Goal: Task Accomplishment & Management: Complete application form

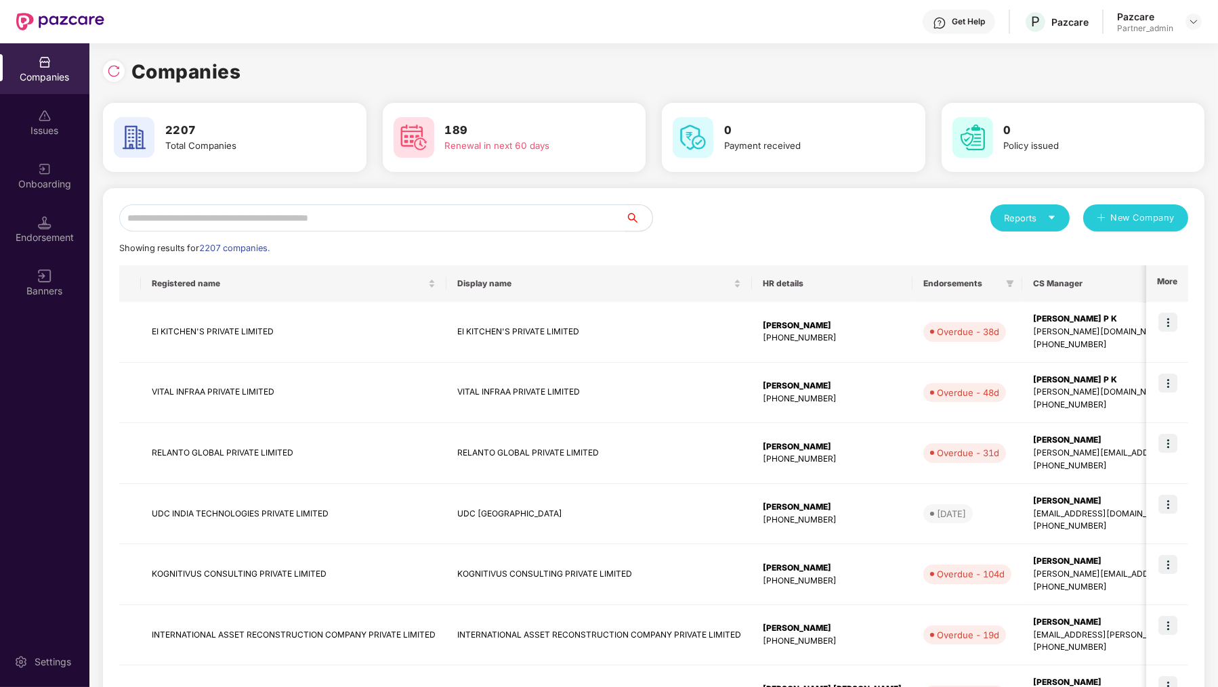
click at [297, 209] on input "text" at bounding box center [372, 217] width 506 height 27
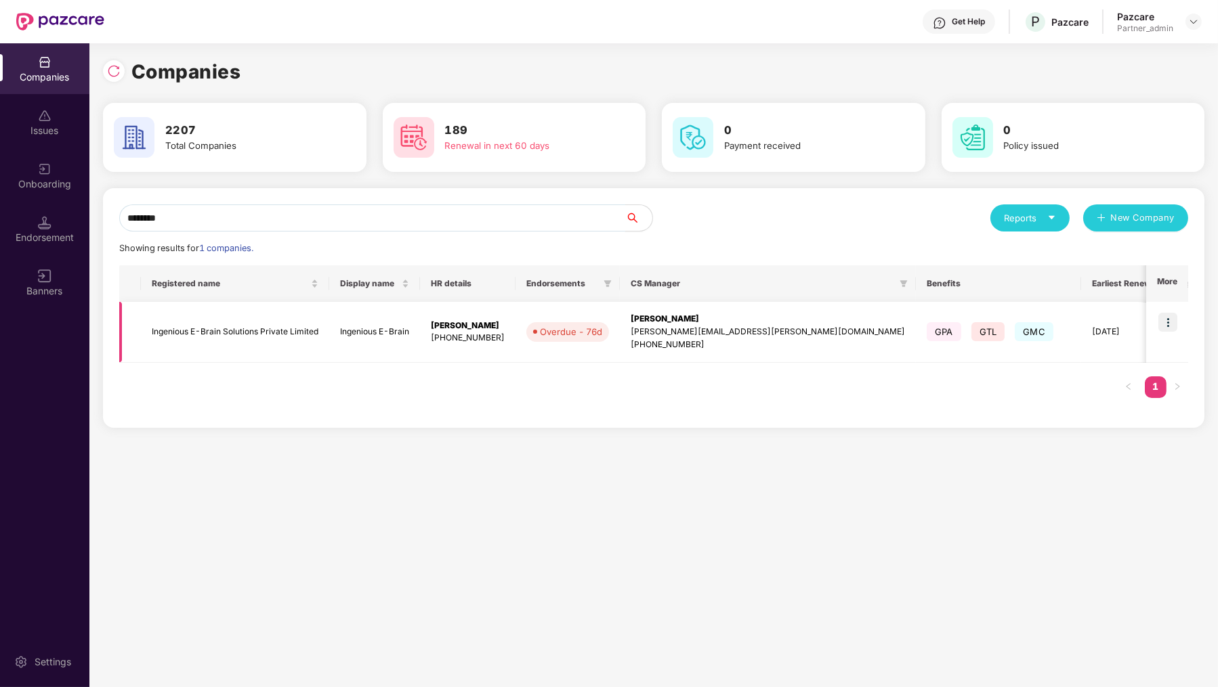
type input "********"
click at [1175, 324] on img at bounding box center [1167, 322] width 19 height 19
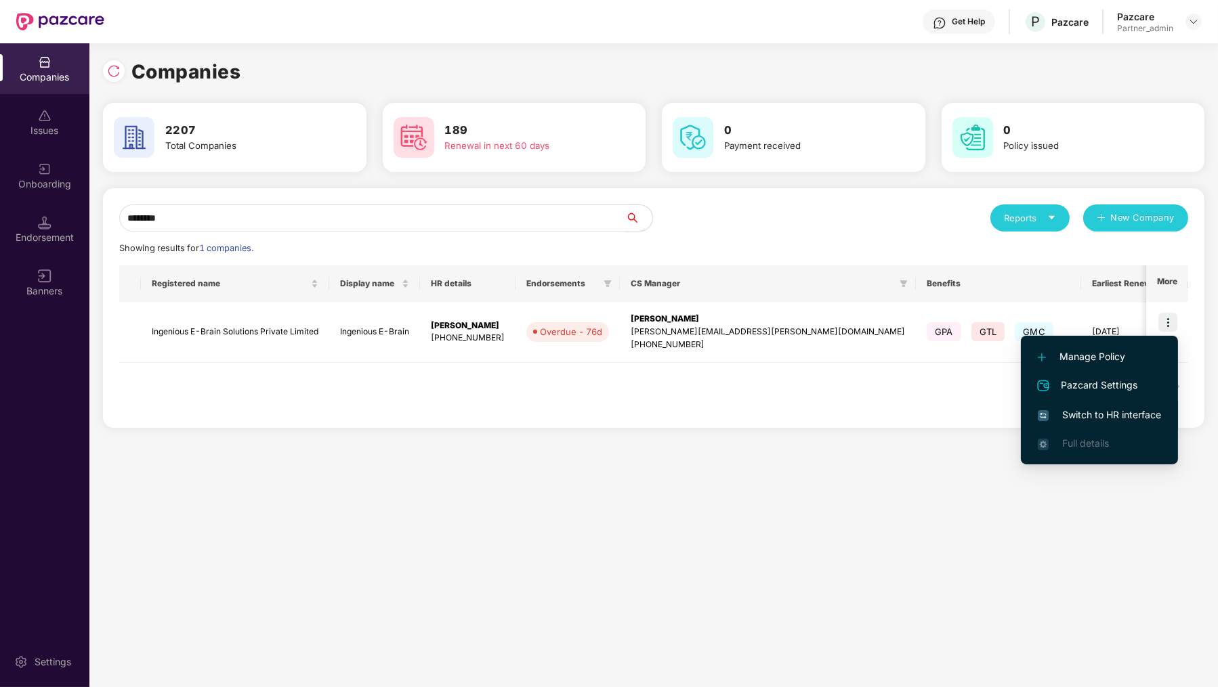
click at [1096, 418] on span "Switch to HR interface" at bounding box center [1098, 415] width 123 height 15
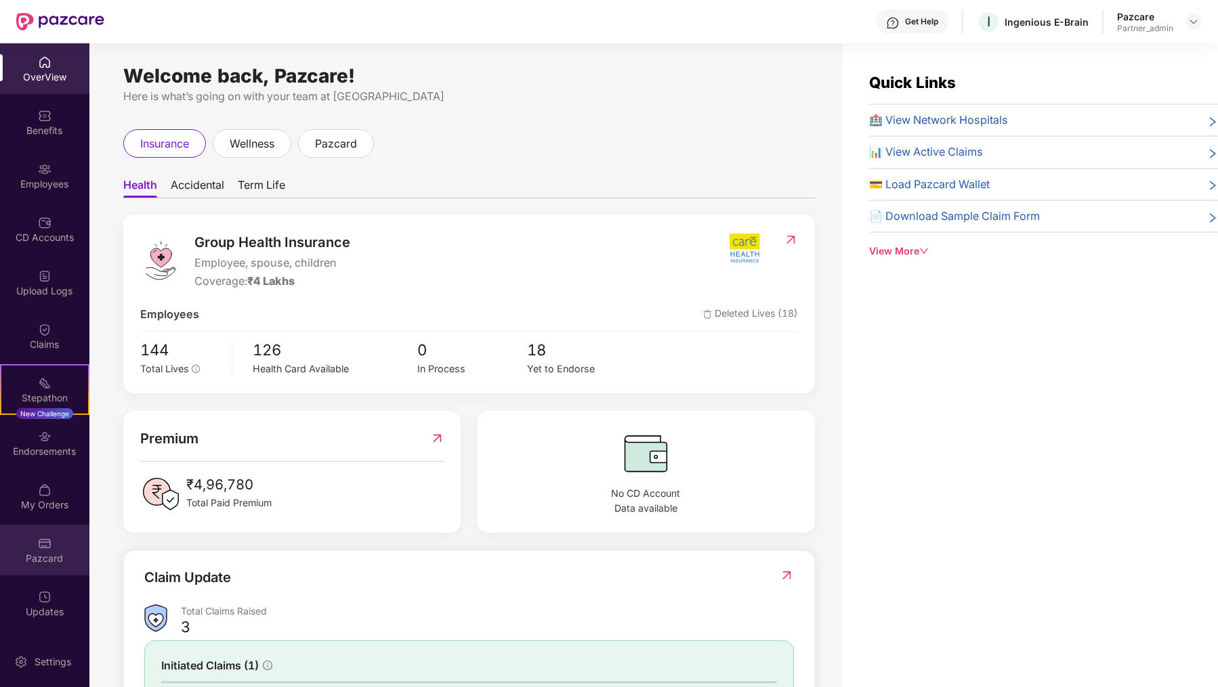
click at [45, 556] on div "Pazcard" at bounding box center [44, 559] width 89 height 14
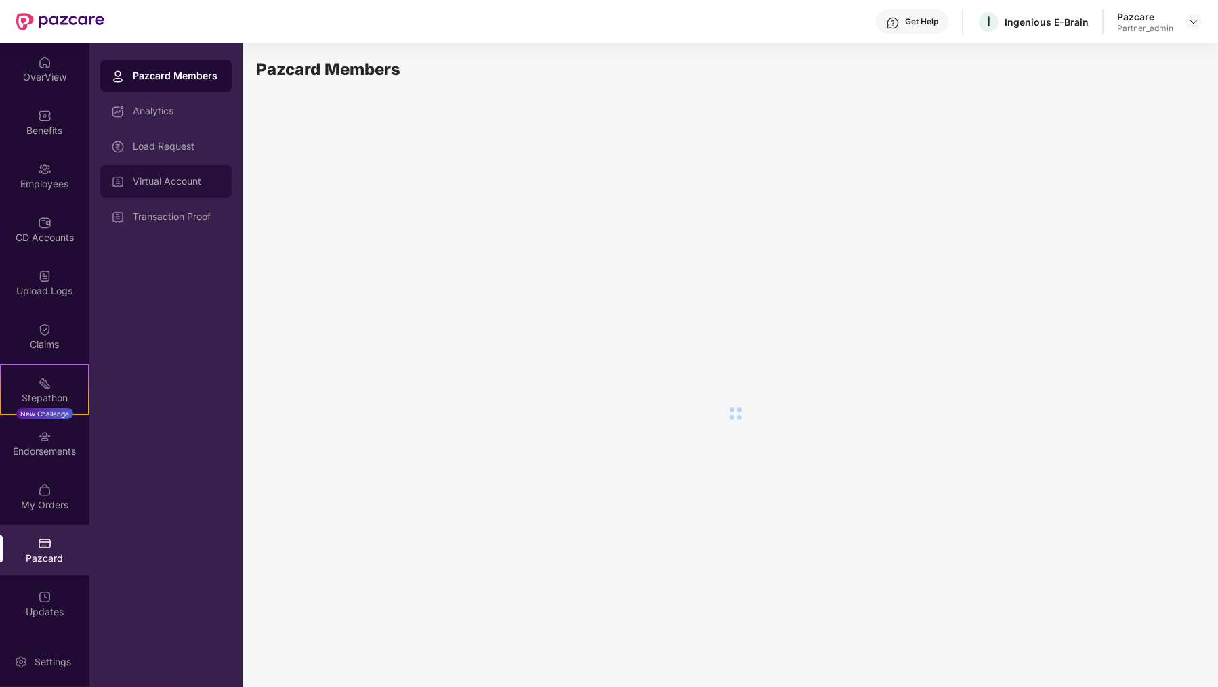
click at [199, 181] on div "Virtual Account" at bounding box center [177, 181] width 88 height 11
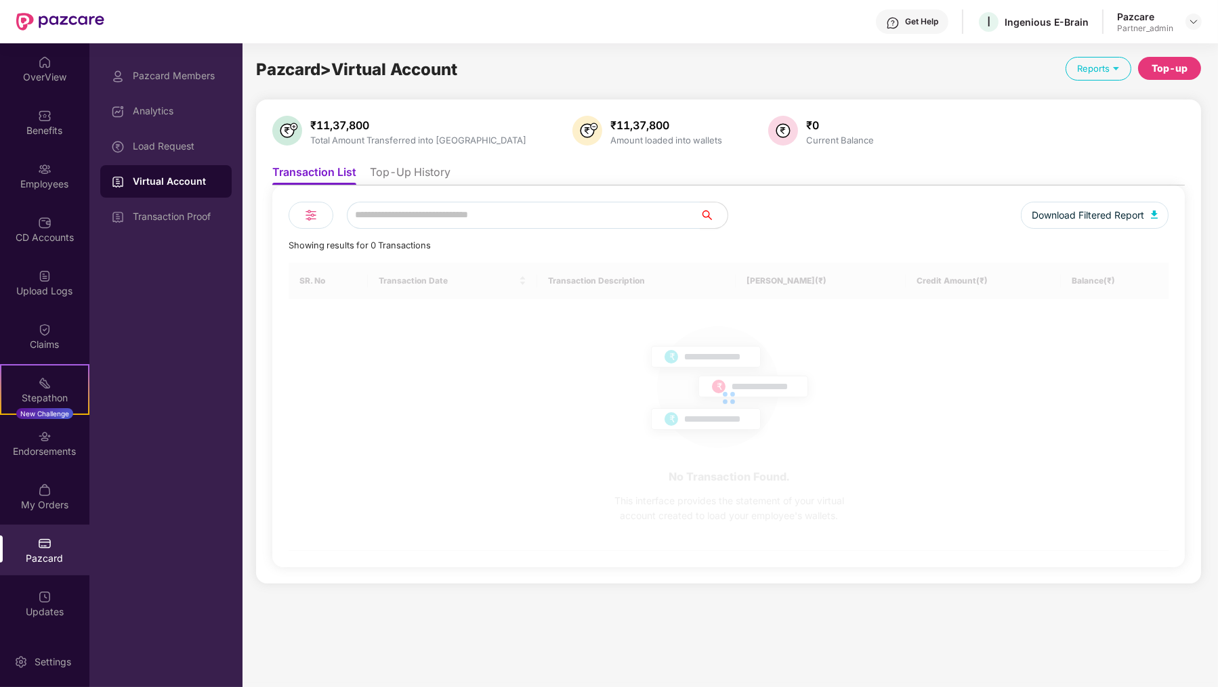
click at [438, 196] on div "Download Filtered Report Showing results for 0 Transactions SR. No Transaction …" at bounding box center [728, 377] width 912 height 382
click at [438, 168] on li "Top-Up History" at bounding box center [410, 175] width 81 height 20
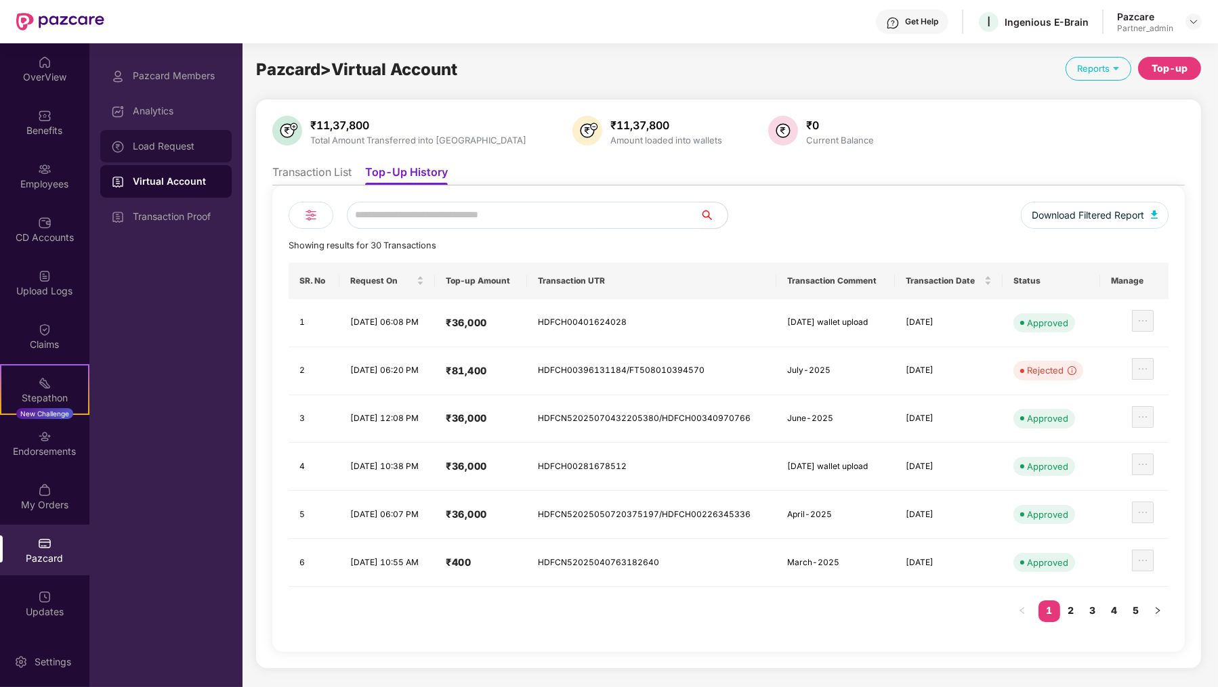
click at [163, 139] on div "Load Request" at bounding box center [165, 146] width 131 height 33
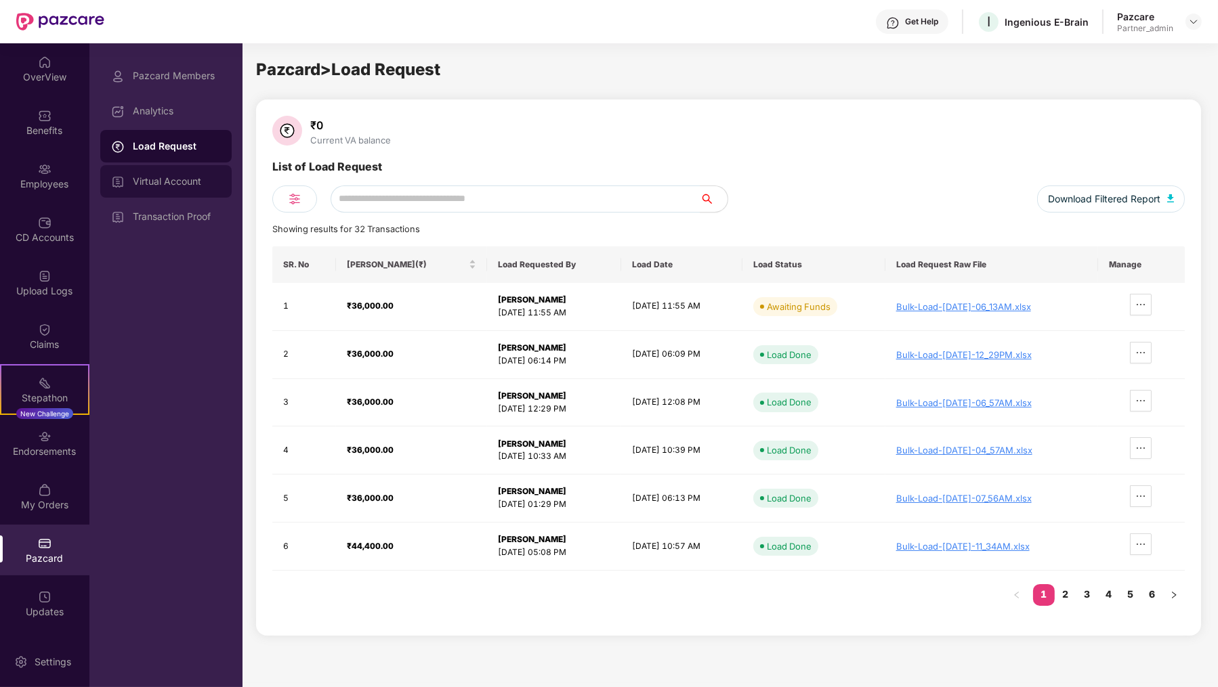
click at [206, 179] on div "Virtual Account" at bounding box center [177, 181] width 88 height 11
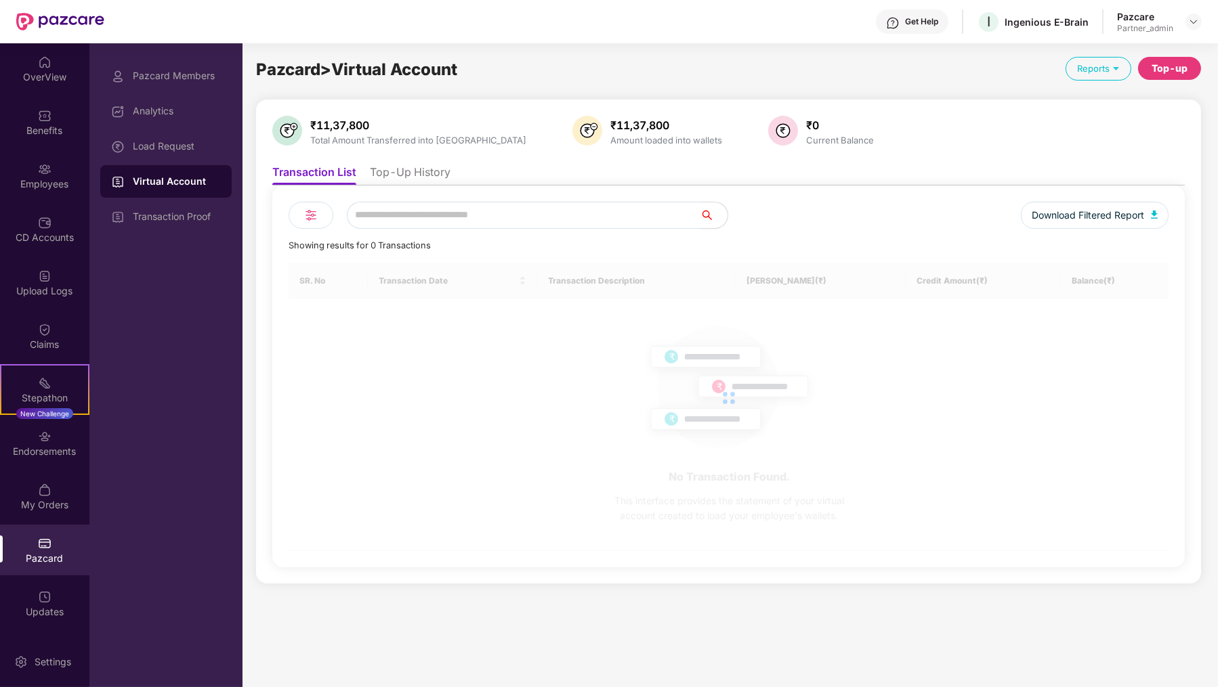
click at [432, 171] on li "Top-Up History" at bounding box center [410, 175] width 81 height 20
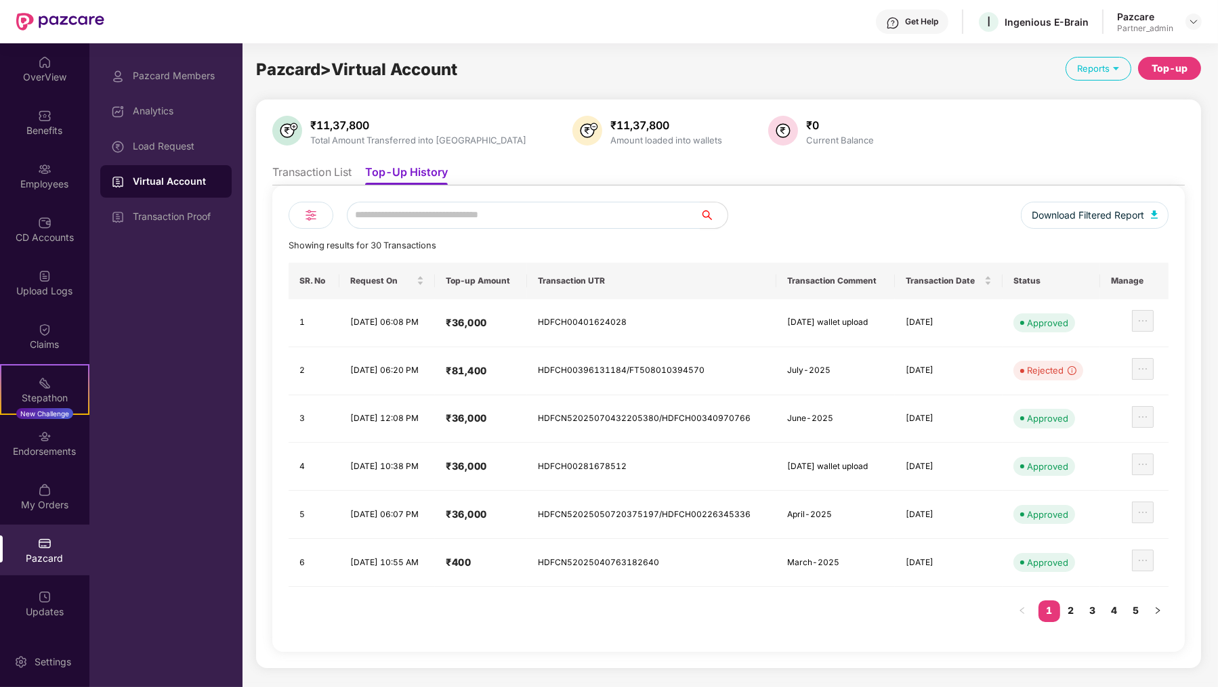
click at [1158, 74] on div "Top-up" at bounding box center [1169, 68] width 36 height 15
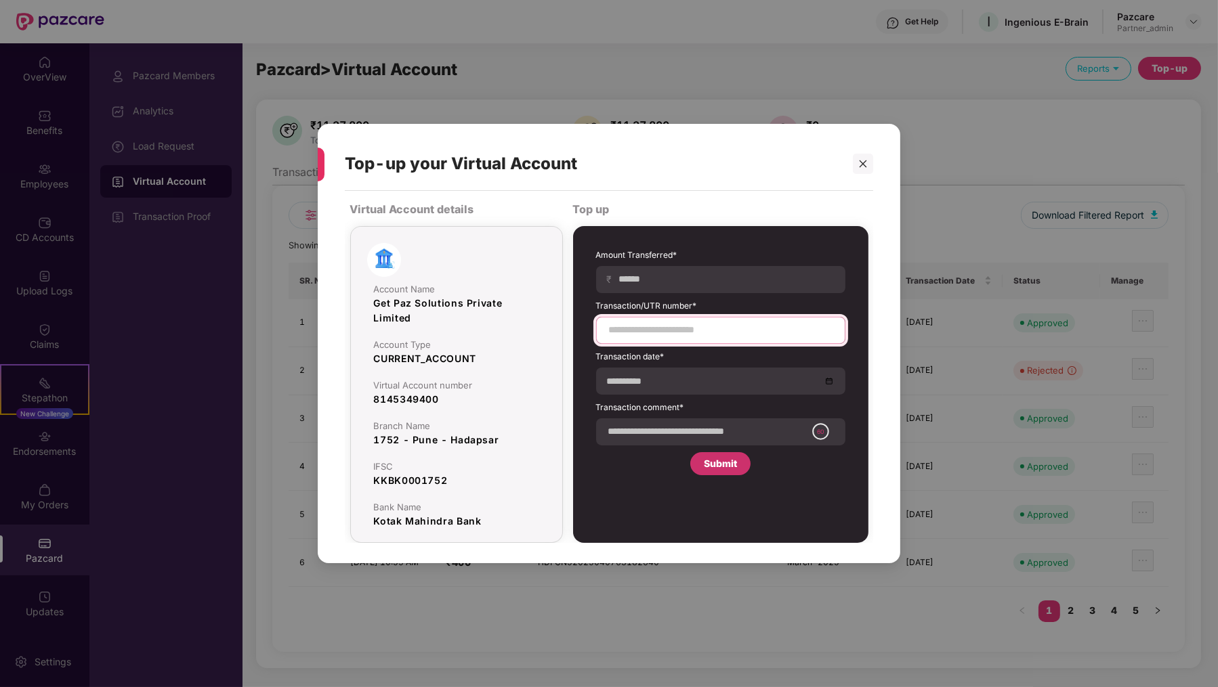
click at [633, 325] on input at bounding box center [720, 330] width 226 height 14
paste input "**********"
type input "**********"
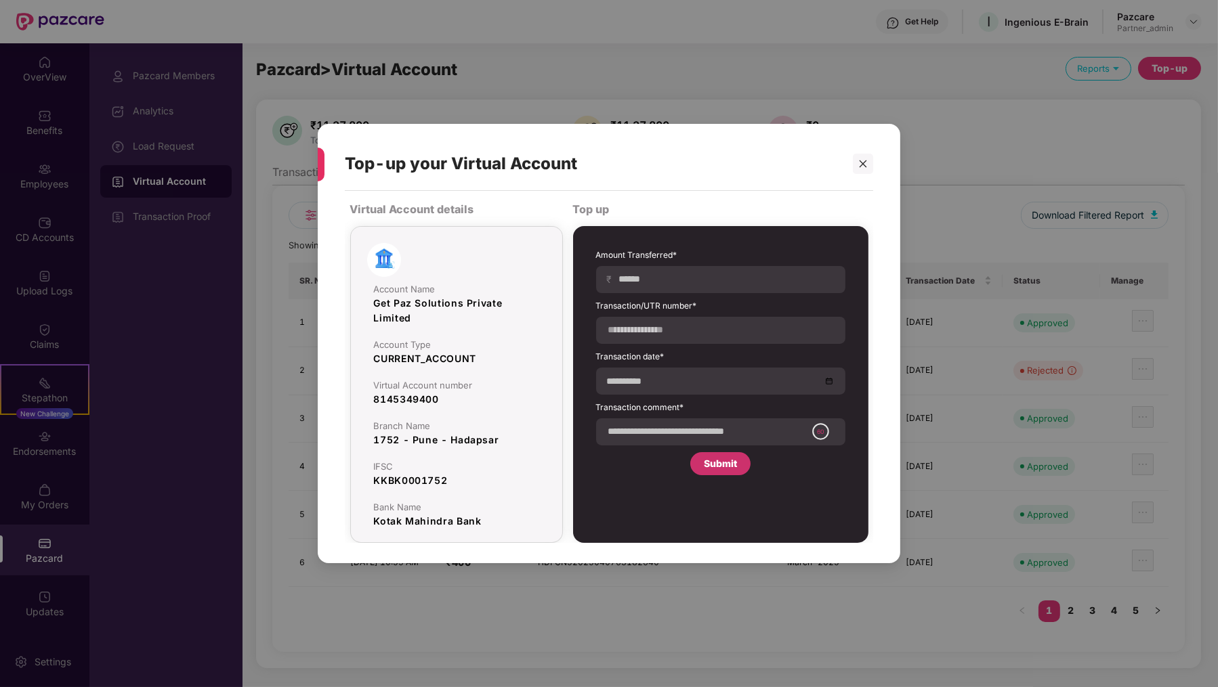
click at [660, 297] on form "**********" at bounding box center [720, 347] width 249 height 196
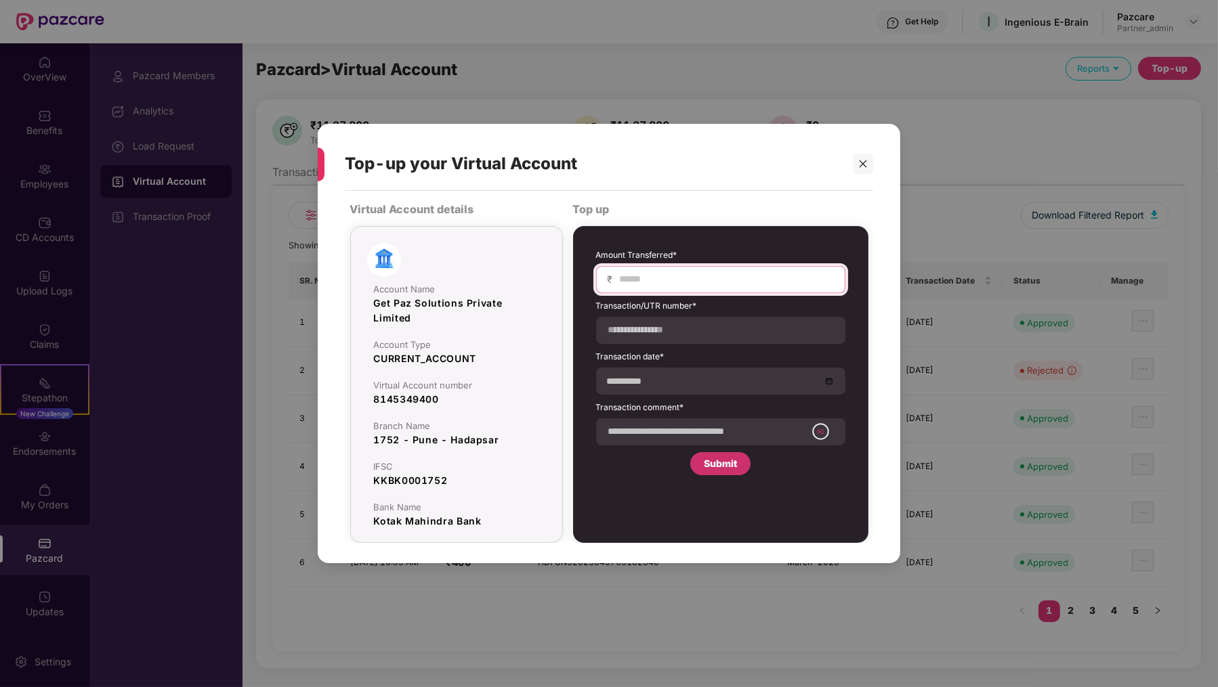
click at [668, 282] on input at bounding box center [725, 279] width 215 height 14
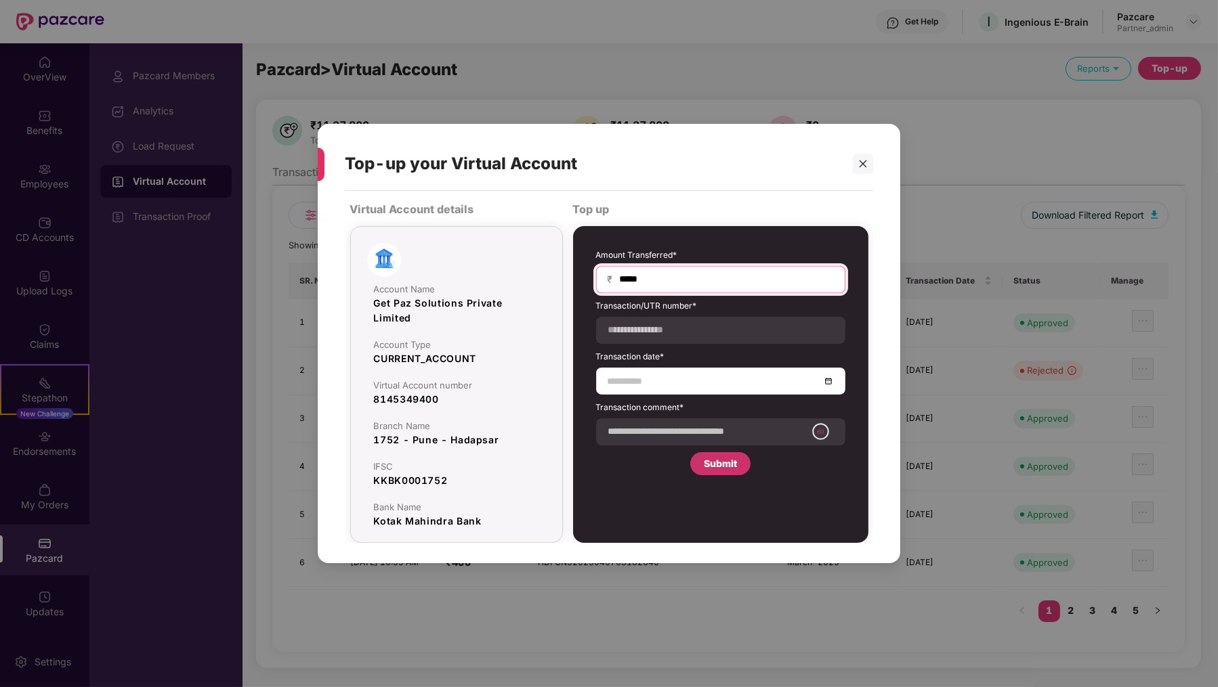
type input "*****"
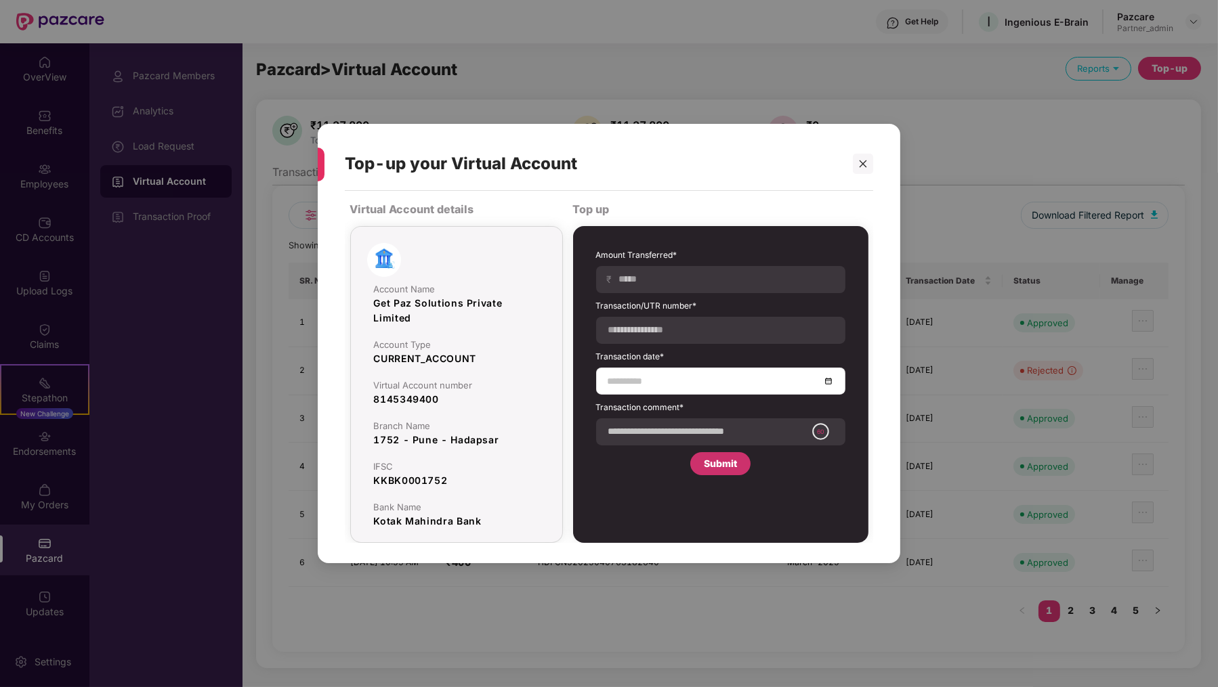
click at [655, 387] on input at bounding box center [713, 381] width 213 height 15
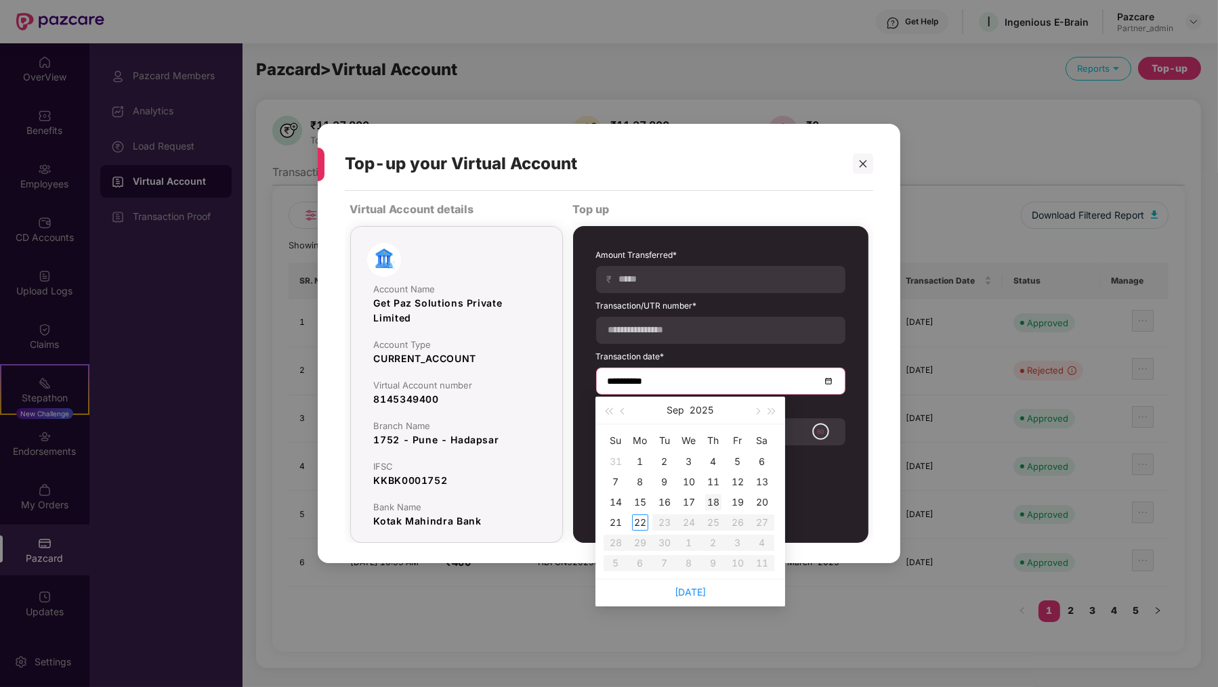
type input "**********"
click at [712, 478] on div "11" at bounding box center [713, 482] width 16 height 16
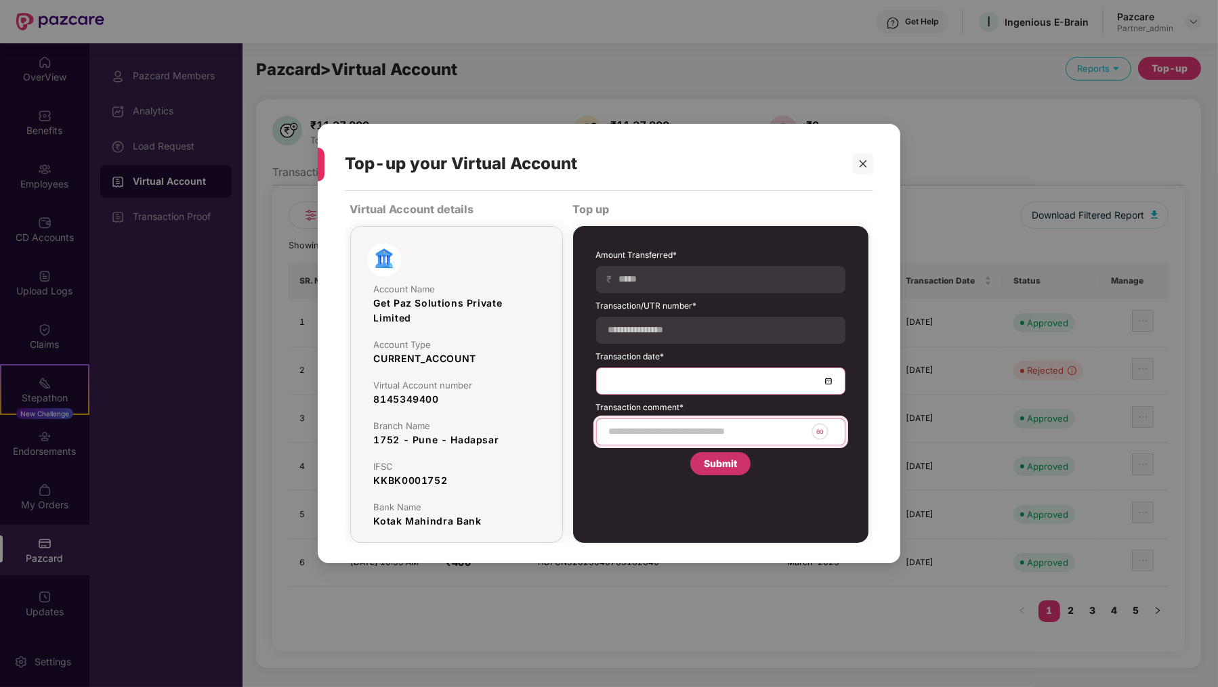
click at [692, 438] on input at bounding box center [706, 432] width 198 height 14
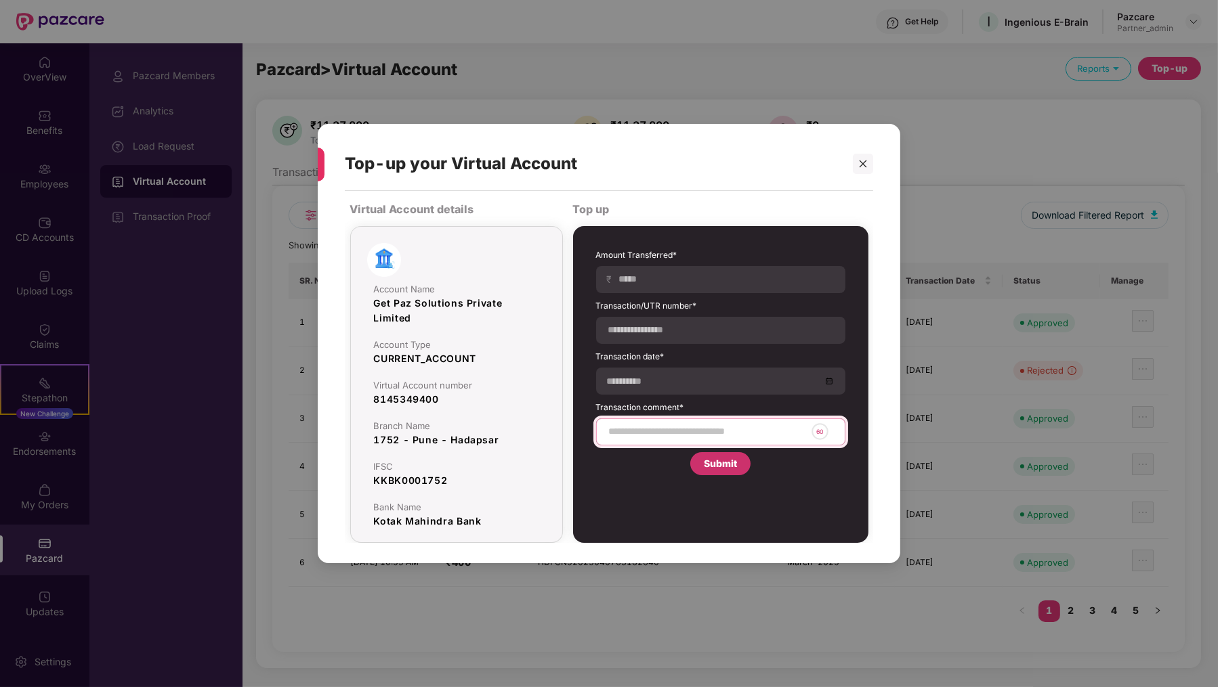
type input "**********"
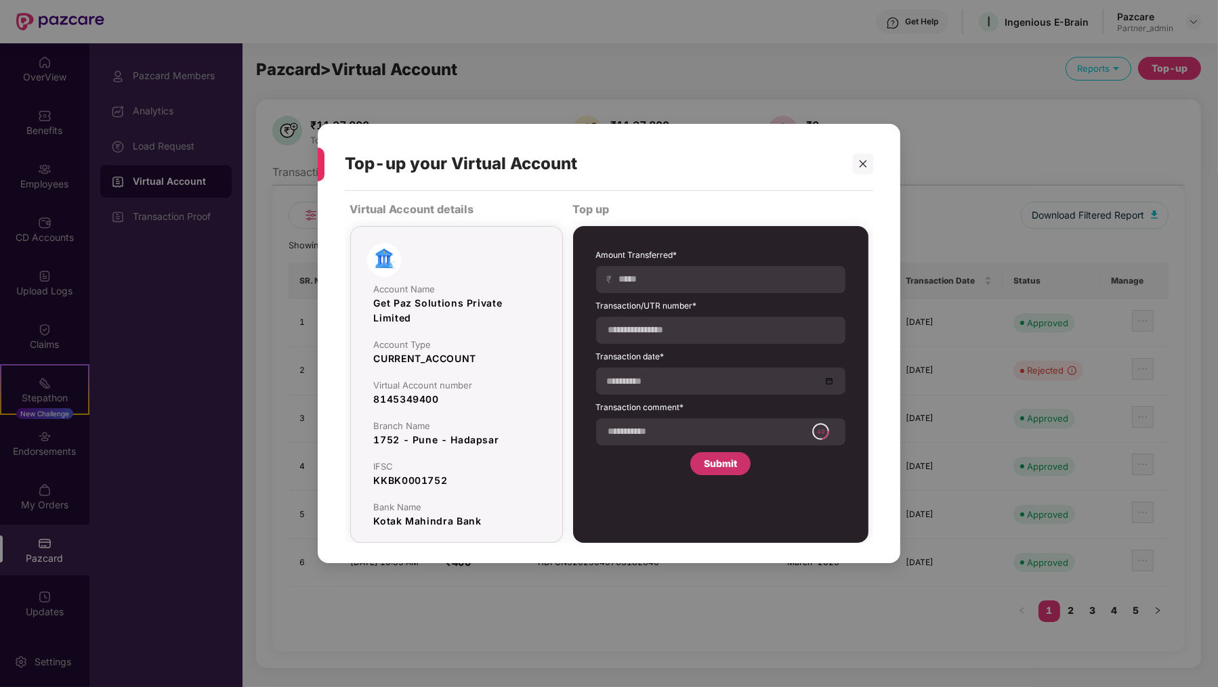
click at [724, 464] on div "Submit" at bounding box center [720, 463] width 33 height 15
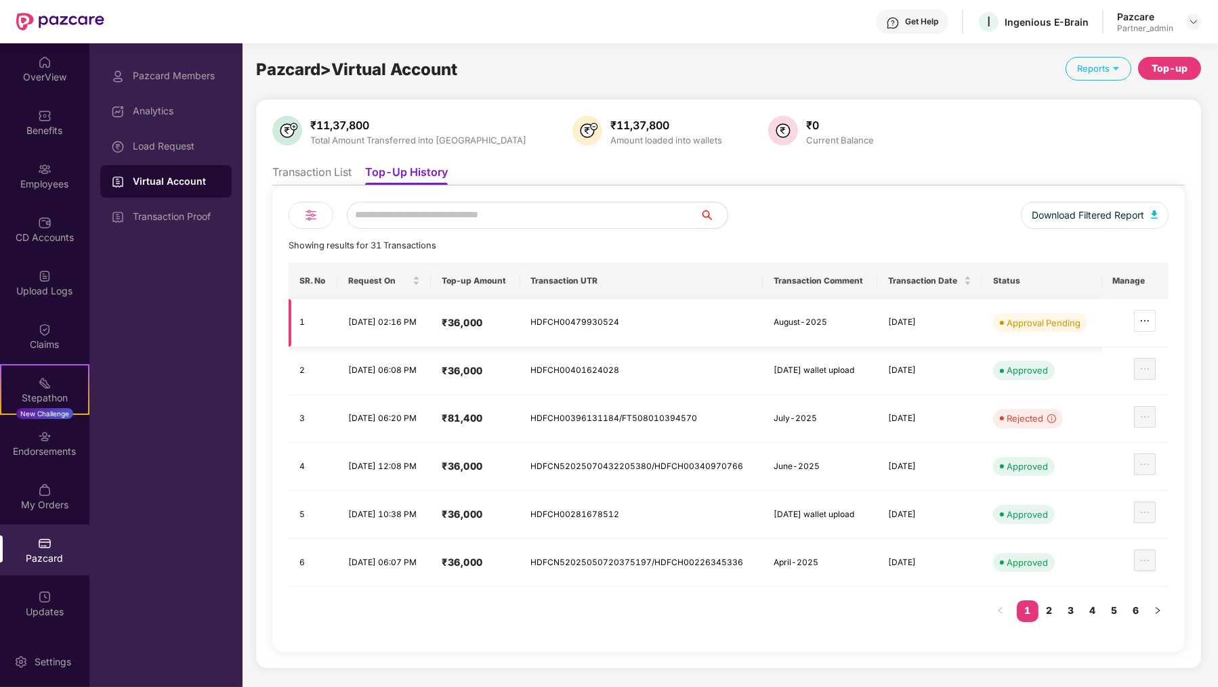
click at [1153, 321] on span "ellipsis" at bounding box center [1144, 321] width 20 height 11
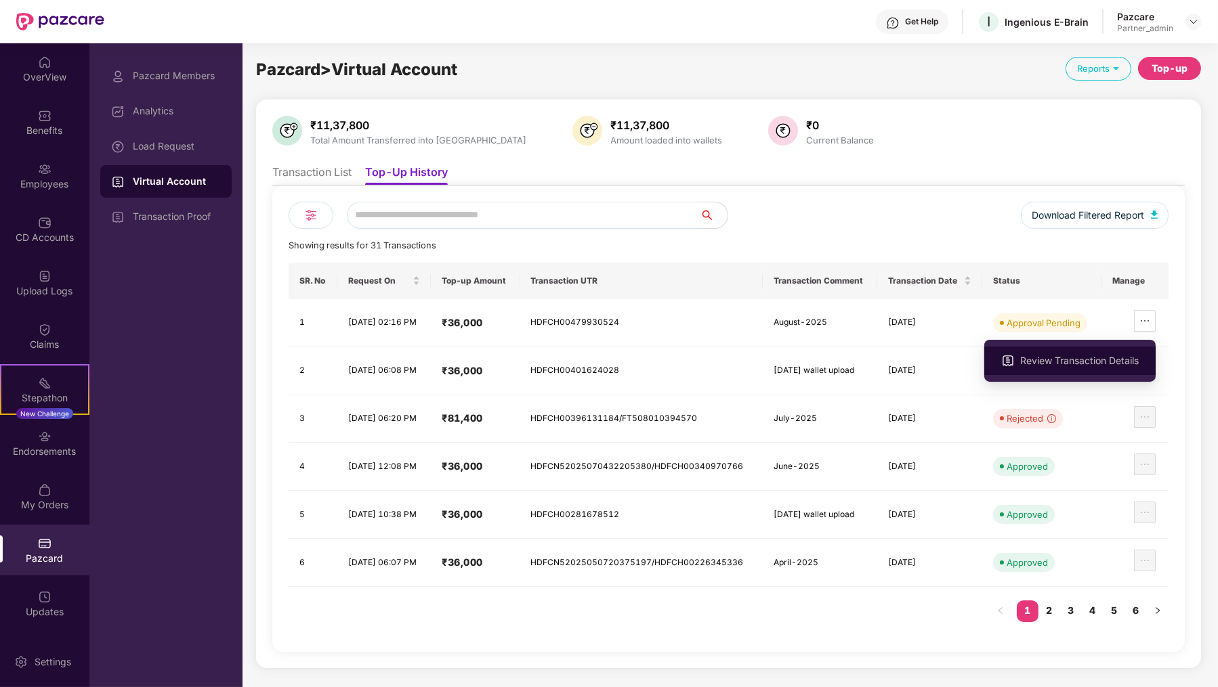
click at [1134, 360] on span "Review Transaction Details" at bounding box center [1079, 360] width 119 height 15
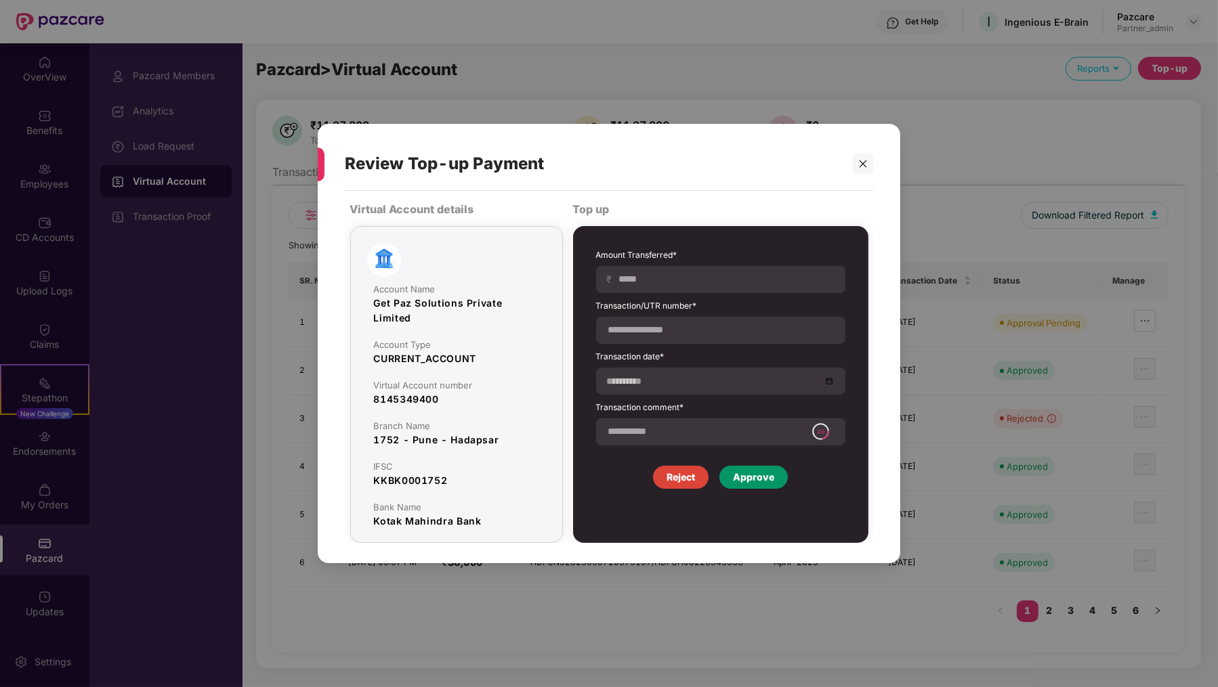
click at [753, 479] on div "Approve" at bounding box center [753, 477] width 41 height 15
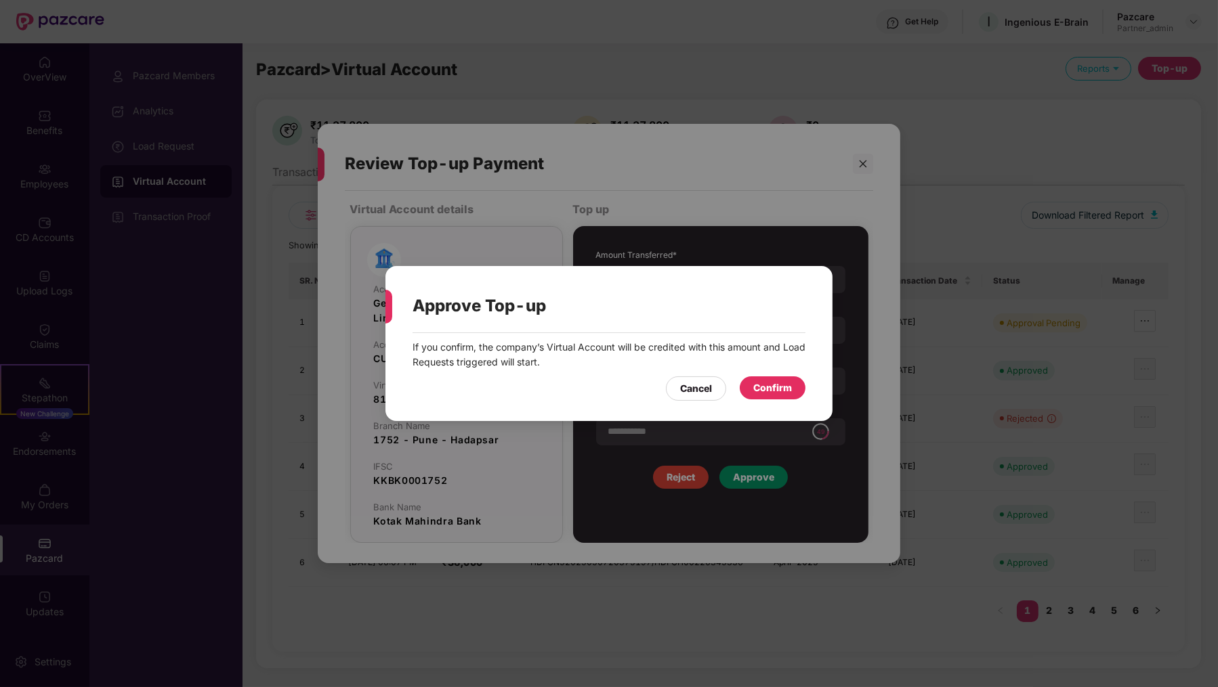
click at [802, 363] on div "If you confirm, the company’s Virtual Account will be credited with this amount…" at bounding box center [608, 355] width 393 height 30
click at [791, 385] on div "Confirm" at bounding box center [772, 388] width 39 height 15
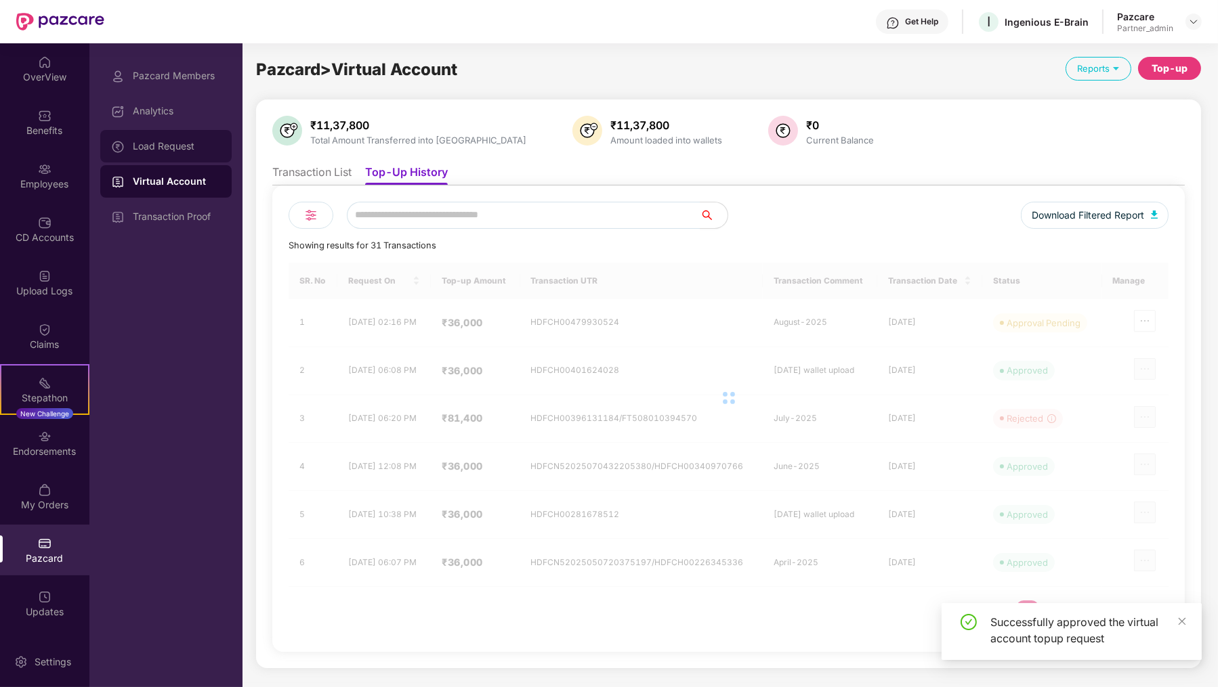
click at [224, 144] on div "Load Request" at bounding box center [165, 146] width 131 height 33
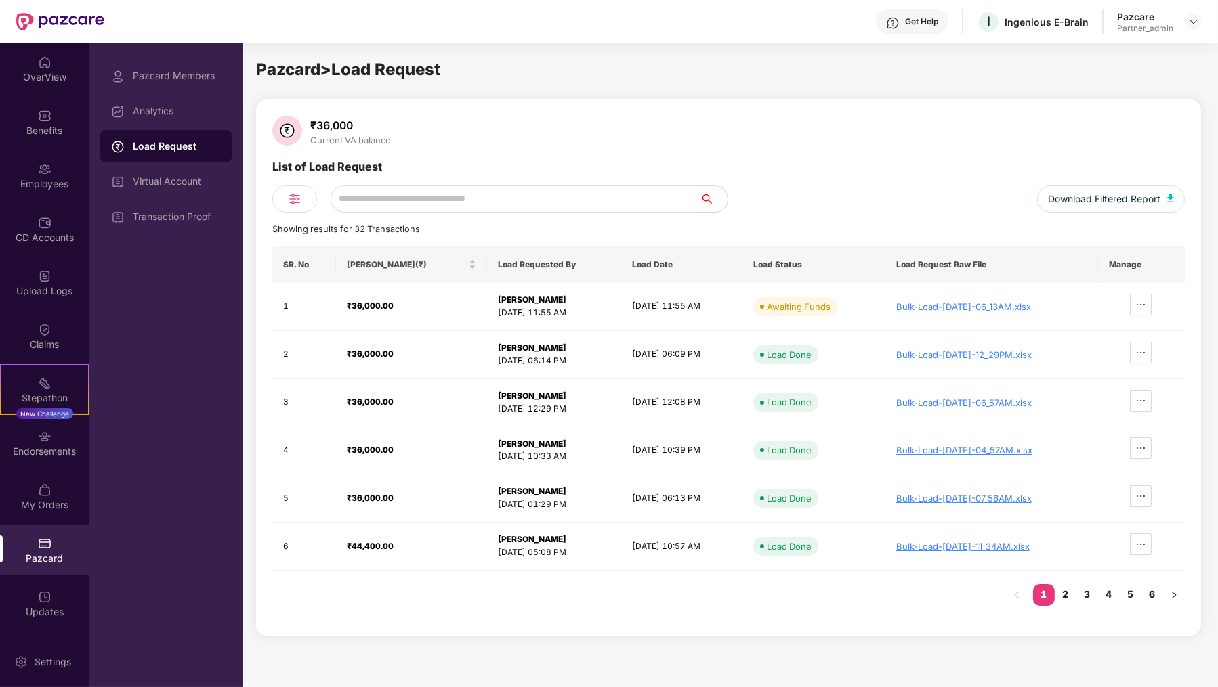
click at [338, 139] on div "Current VA balance" at bounding box center [350, 140] width 86 height 11
drag, startPoint x: 400, startPoint y: 143, endPoint x: 308, endPoint y: 142, distance: 91.4
click at [308, 142] on div "₹36,000 Current VA balance" at bounding box center [728, 132] width 912 height 33
click at [355, 139] on div "Current VA balance" at bounding box center [350, 140] width 86 height 11
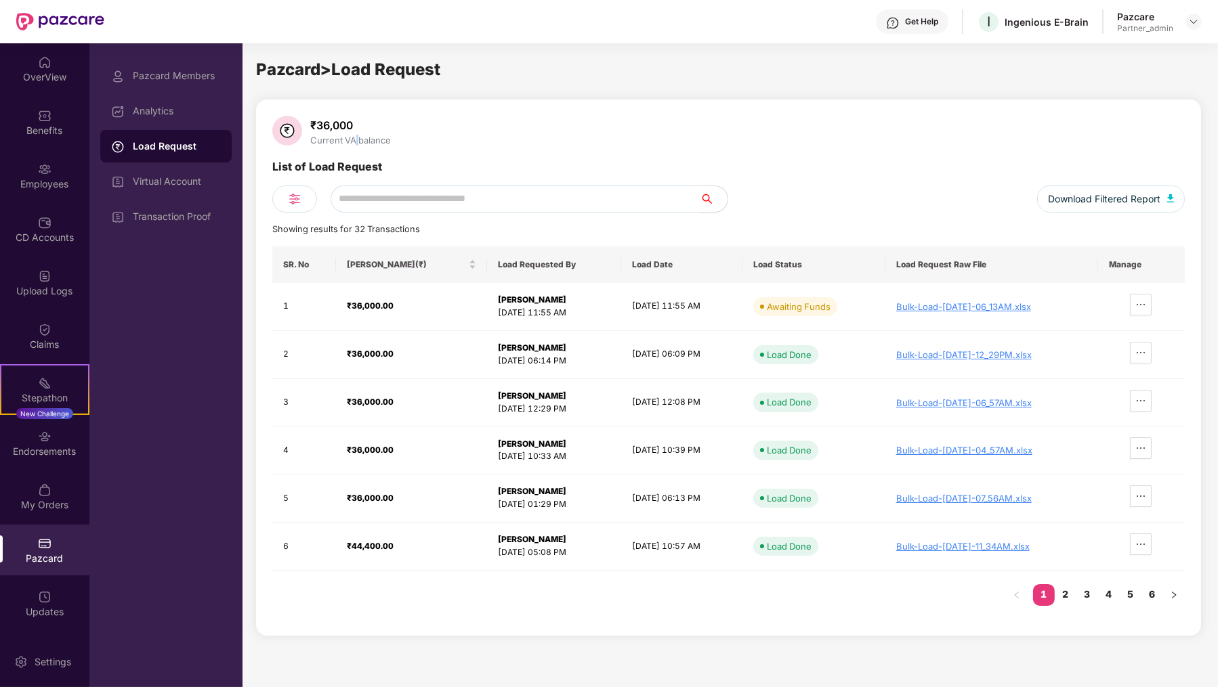
click at [355, 139] on div "Current VA balance" at bounding box center [350, 140] width 86 height 11
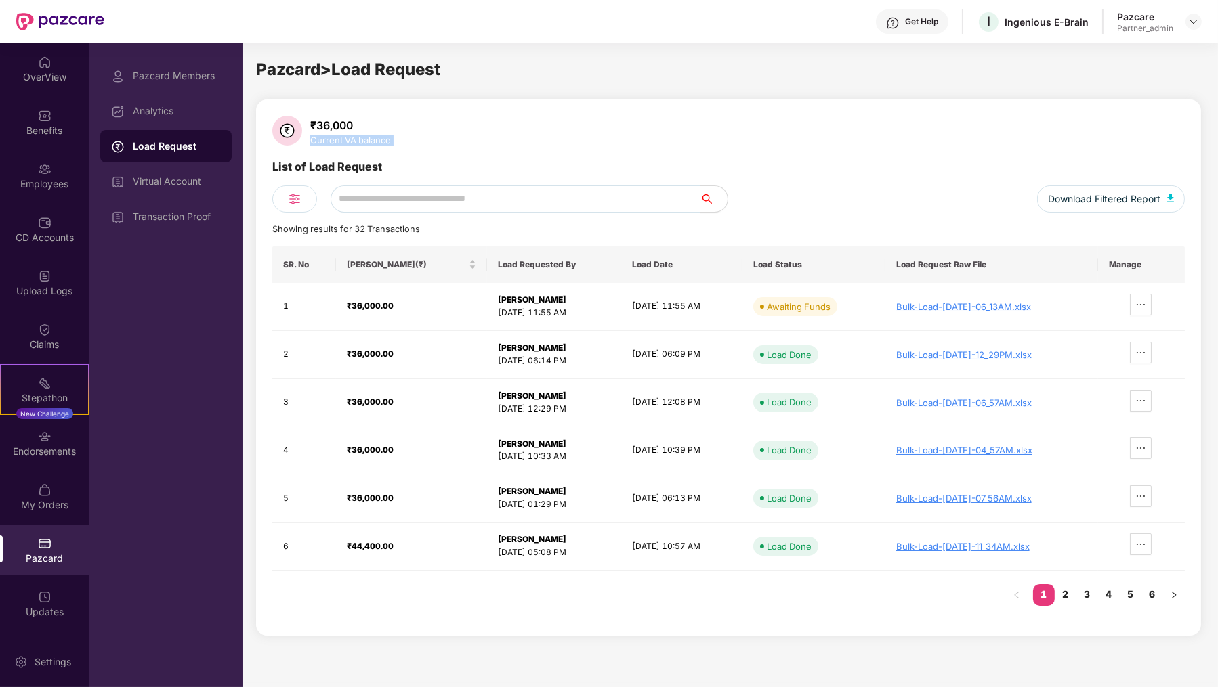
click at [355, 139] on div "Current VA balance" at bounding box center [350, 140] width 86 height 11
click at [409, 148] on div "₹36,000 Current VA balance List of Load Request Download Filtered Report Showin…" at bounding box center [728, 368] width 912 height 504
drag, startPoint x: 409, startPoint y: 148, endPoint x: 311, endPoint y: 125, distance: 100.2
click at [311, 125] on div "₹36,000 Current VA balance List of Load Request Download Filtered Report Showin…" at bounding box center [728, 368] width 912 height 504
click at [311, 125] on div "₹36,000" at bounding box center [350, 126] width 86 height 14
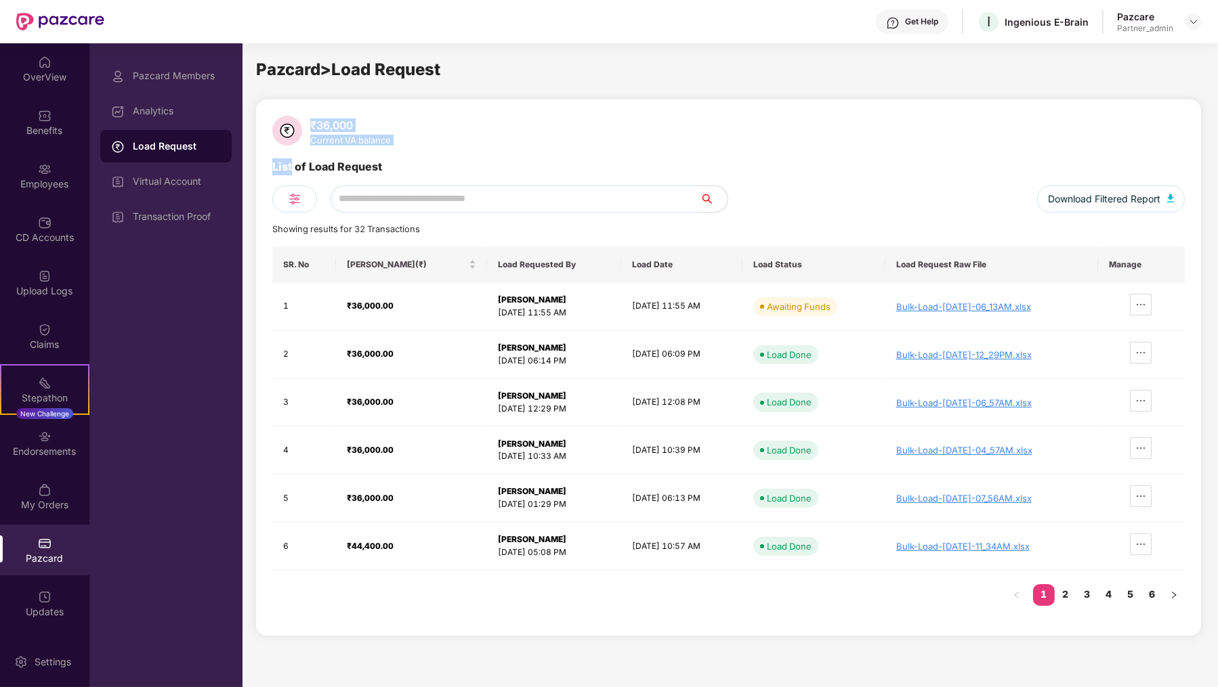
drag, startPoint x: 311, startPoint y: 125, endPoint x: 412, endPoint y: 151, distance: 103.5
click at [412, 151] on div "₹36,000 Current VA balance List of Load Request Download Filtered Report Showin…" at bounding box center [728, 368] width 912 height 504
drag, startPoint x: 412, startPoint y: 151, endPoint x: 273, endPoint y: 127, distance: 140.8
click at [273, 127] on div "₹36,000 Current VA balance List of Load Request Download Filtered Report Showin…" at bounding box center [728, 368] width 912 height 504
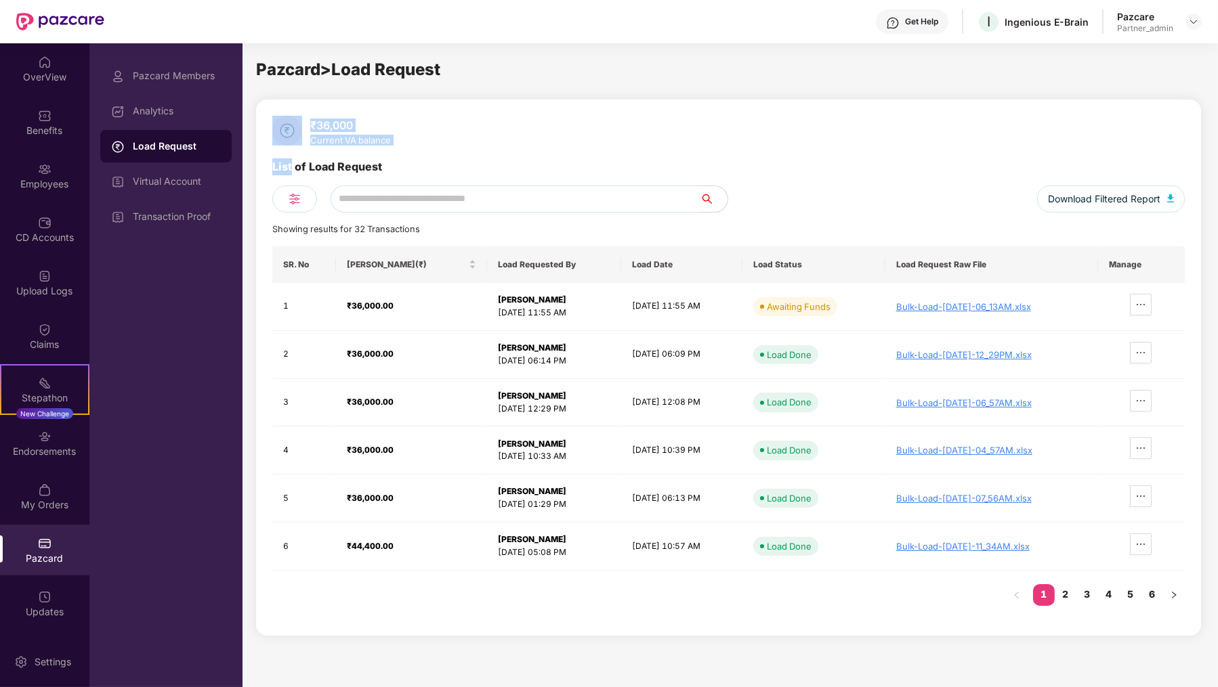
click at [273, 127] on img at bounding box center [287, 131] width 30 height 30
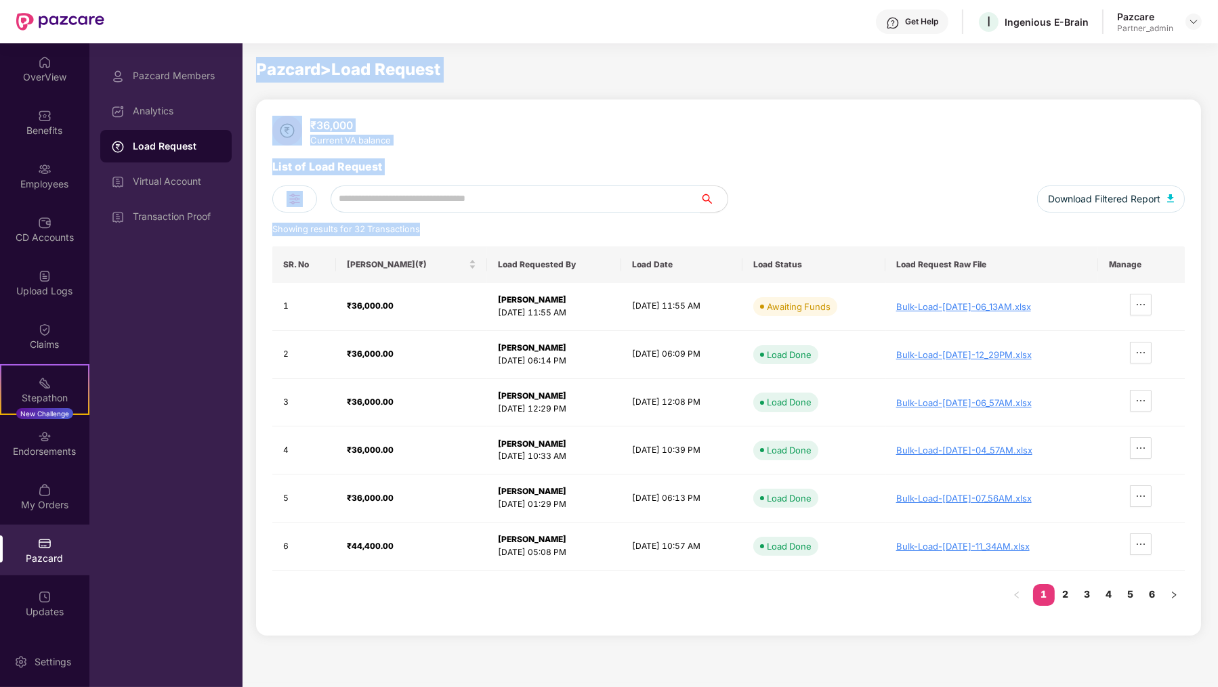
drag, startPoint x: 256, startPoint y: 67, endPoint x: 528, endPoint y: 233, distance: 318.2
click at [528, 233] on div "Pazcard > Load Request ₹36,000 Current VA balance List of Load Request Download…" at bounding box center [728, 363] width 945 height 613
click at [528, 233] on div "Showing results for 32 Transactions" at bounding box center [728, 230] width 912 height 14
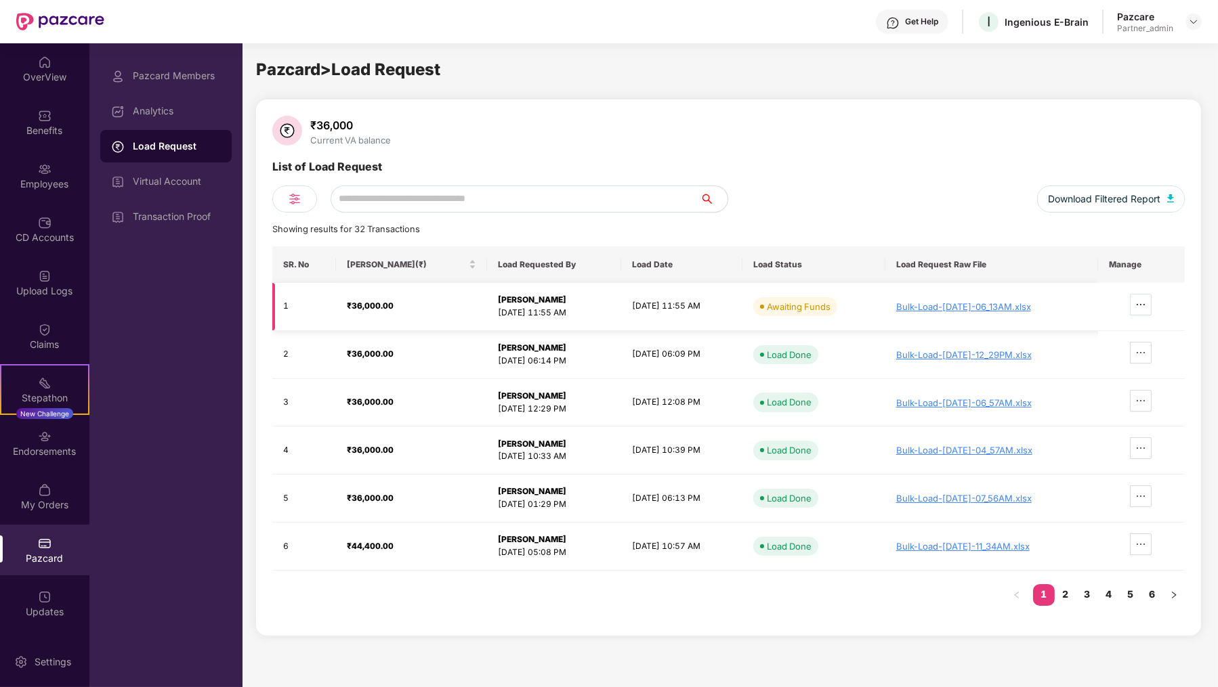
click at [1146, 306] on icon "ellipsis" at bounding box center [1140, 304] width 11 height 11
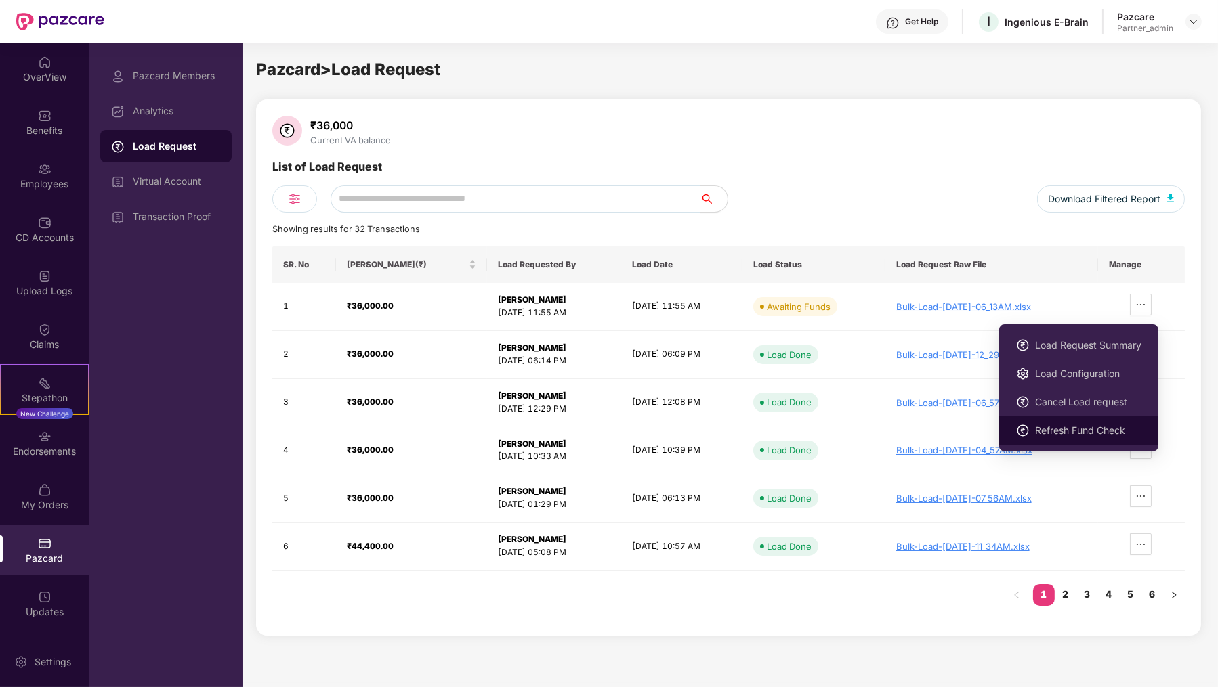
click at [1084, 432] on span "Refresh Fund Check" at bounding box center [1088, 430] width 106 height 15
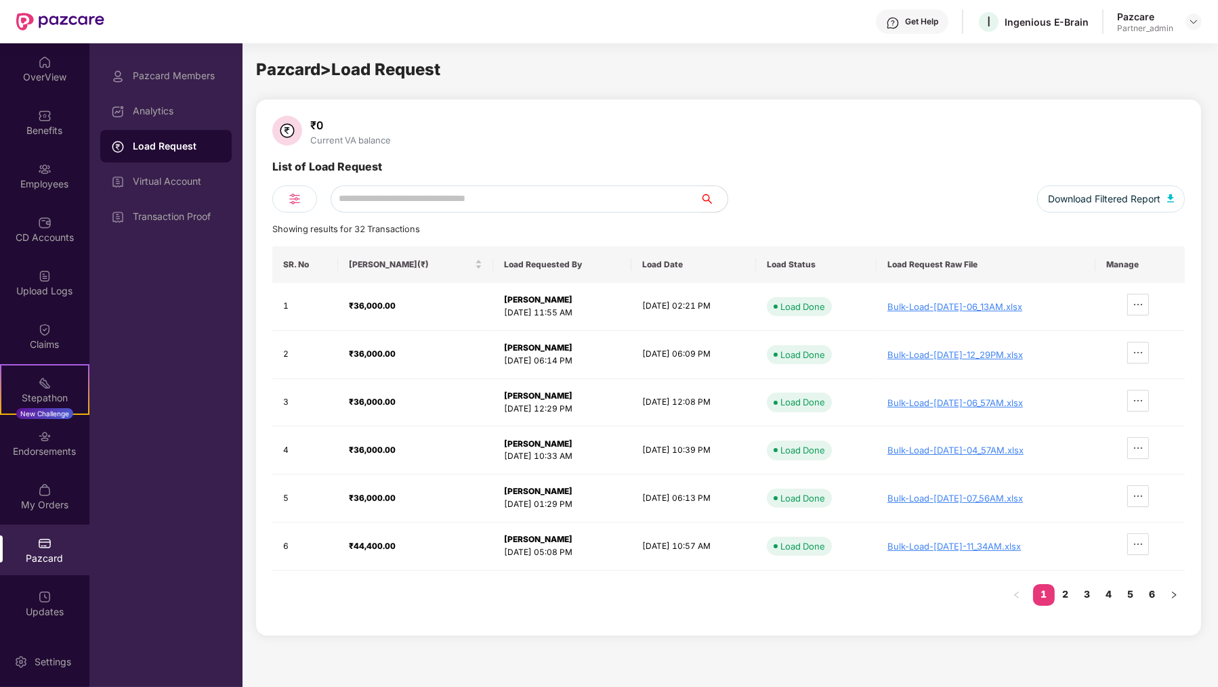
click at [404, 116] on div "₹0 Current VA balance" at bounding box center [728, 132] width 912 height 33
